Goal: Task Accomplishment & Management: Manage account settings

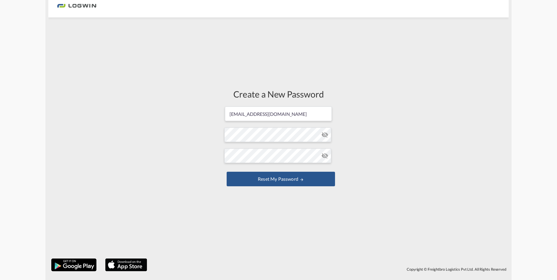
click at [235, 126] on form "[EMAIL_ADDRESS][DOMAIN_NAME] Password must contain the following: A special cha…" at bounding box center [278, 147] width 108 height 82
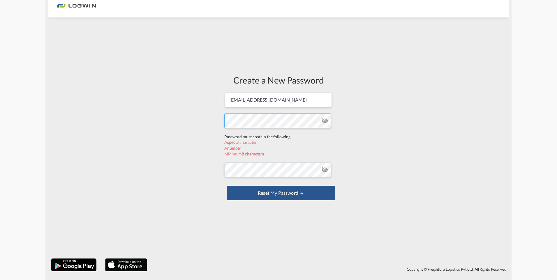
click at [239, 131] on form "[EMAIL_ADDRESS][DOMAIN_NAME] Password must contain the following: A special cha…" at bounding box center [278, 147] width 108 height 110
click at [155, 132] on div "Create a New Password [EMAIL_ADDRESS][DOMAIN_NAME] Password must contain the fo…" at bounding box center [278, 138] width 461 height 236
click at [278, 170] on form "[EMAIL_ADDRESS][DOMAIN_NAME] Password must contain the following: A special cha…" at bounding box center [278, 147] width 108 height 110
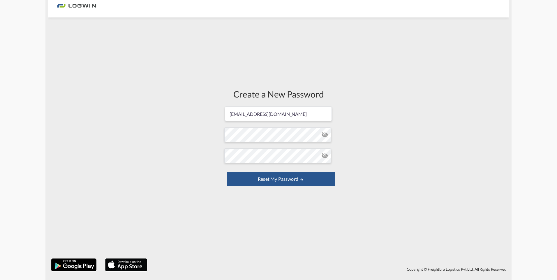
click at [326, 157] on md-icon "icon-eye-off" at bounding box center [325, 155] width 7 height 7
click at [290, 178] on button "Reset my password" at bounding box center [281, 179] width 108 height 15
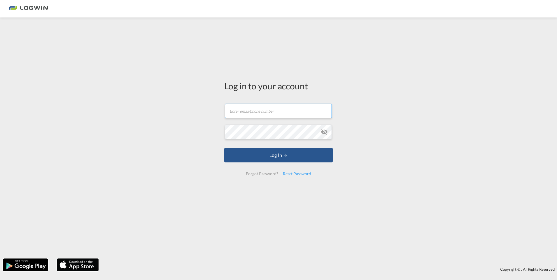
type input "[EMAIL_ADDRESS][DOMAIN_NAME]"
click at [37, 8] on img at bounding box center [28, 8] width 39 height 13
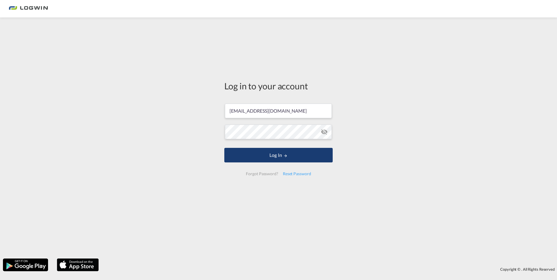
click at [266, 159] on button "Log In" at bounding box center [278, 155] width 108 height 15
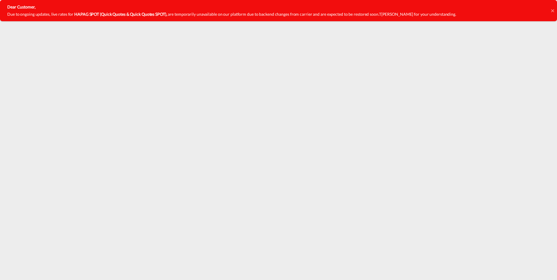
click at [553, 11] on icon at bounding box center [552, 10] width 3 height 3
